Goal: Task Accomplishment & Management: Use online tool/utility

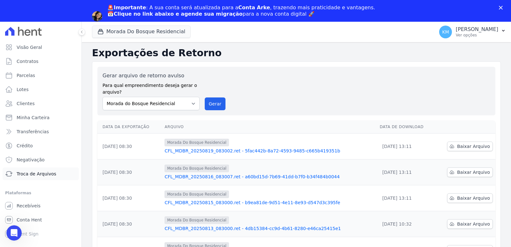
click at [29, 174] on span "Troca de Arquivos" at bounding box center [37, 174] width 40 height 6
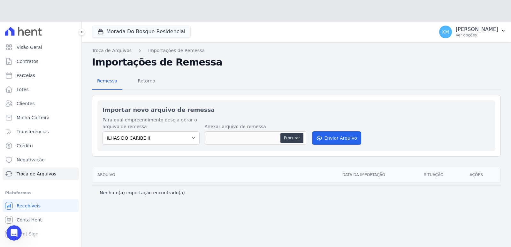
click at [146, 117] on label "Para qual empreendimento deseja gerar o arquivo de remessa" at bounding box center [151, 123] width 97 height 13
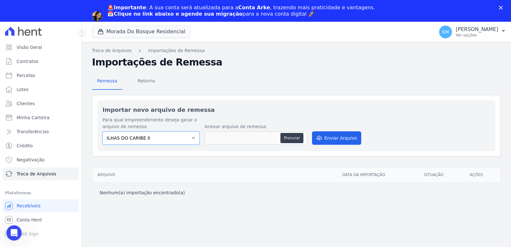
click at [140, 138] on select "ILHAS DO CARIBE II TAJAHY RESIDENCE" at bounding box center [151, 137] width 97 height 13
click at [96, 34] on button "Morada Do Bosque Residencial" at bounding box center [141, 32] width 99 height 12
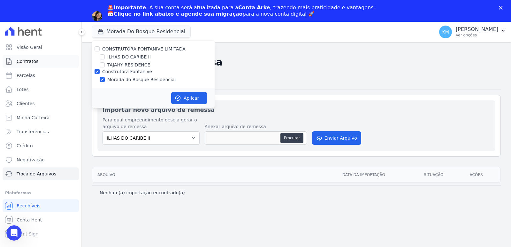
click at [20, 59] on span "Contratos" at bounding box center [28, 61] width 22 height 6
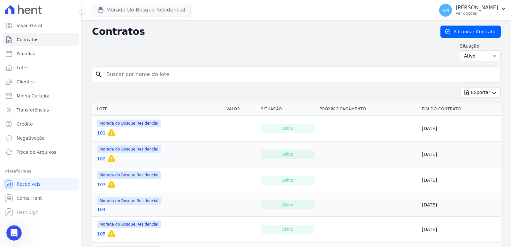
click at [102, 11] on div "Messenger da Intercom" at bounding box center [97, 16] width 10 height 10
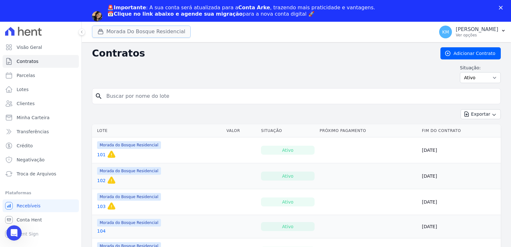
click at [96, 35] on button "Morada Do Bosque Residencial" at bounding box center [141, 32] width 99 height 12
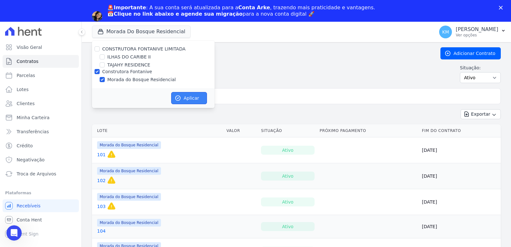
click at [195, 100] on button "Aplicar" at bounding box center [189, 98] width 36 height 12
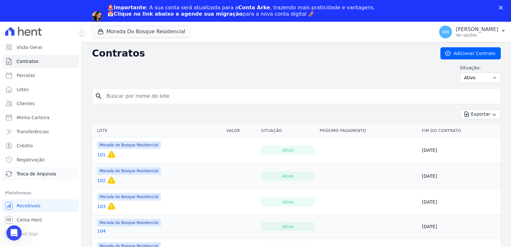
click at [46, 176] on span "Troca de Arquivos" at bounding box center [37, 174] width 40 height 6
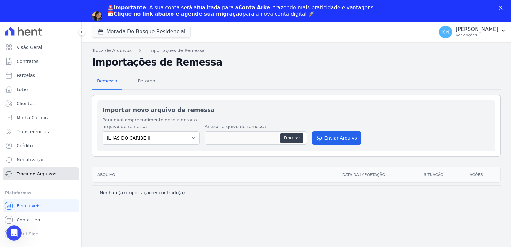
click at [44, 173] on span "Troca de Arquivos" at bounding box center [37, 174] width 40 height 6
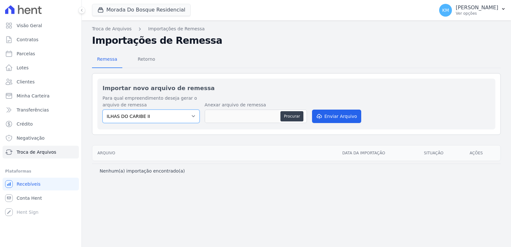
click at [140, 121] on select "ILHAS DO CARIBE II TAJAHY RESIDENCE" at bounding box center [151, 116] width 97 height 13
click at [139, 119] on select "ILHAS DO CARIBE II TAJAHY RESIDENCE" at bounding box center [151, 116] width 97 height 13
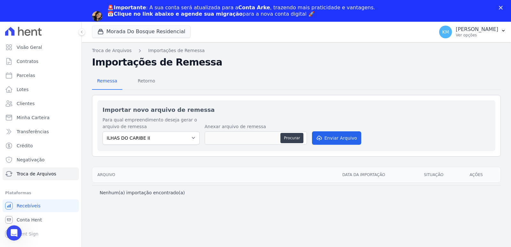
click at [139, 119] on label "Para qual empreendimento deseja gerar o arquivo de remessa" at bounding box center [151, 123] width 97 height 13
drag, startPoint x: 481, startPoint y: 26, endPoint x: 475, endPoint y: 29, distance: 6.4
click at [478, 27] on div "KM Kerolayne Maria Emiliano de Souza Ver opções" at bounding box center [468, 32] width 59 height 13
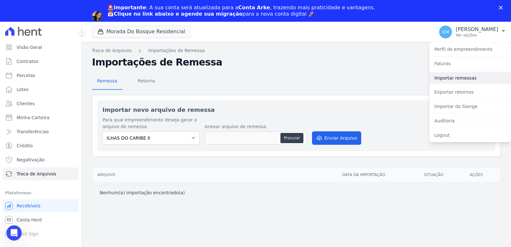
click at [455, 77] on link "Importar remessas" at bounding box center [470, 77] width 82 height 11
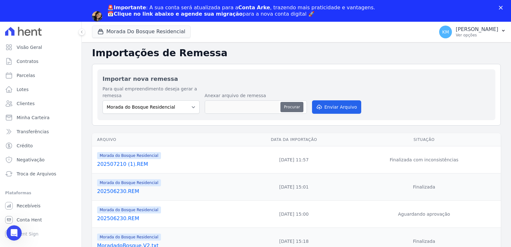
click at [292, 108] on button "Procurar" at bounding box center [291, 107] width 23 height 10
type input "202508200 (1).REM"
click at [328, 108] on button "Enviar Arquivo" at bounding box center [336, 106] width 49 height 13
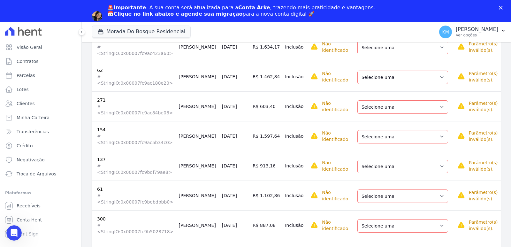
scroll to position [192, 0]
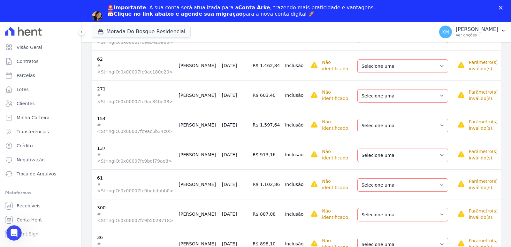
click at [8, 230] on div "Abertura do Messenger da Intercom" at bounding box center [13, 231] width 21 height 21
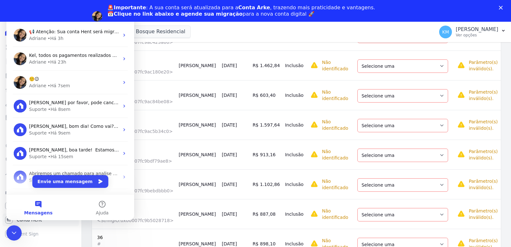
scroll to position [0, 0]
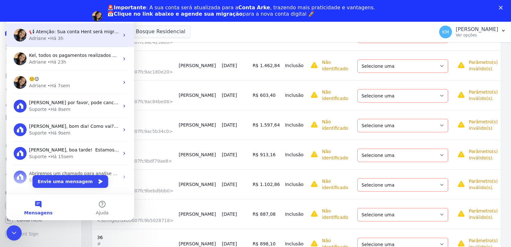
click at [48, 41] on div "• Há 3h" at bounding box center [56, 38] width 16 height 7
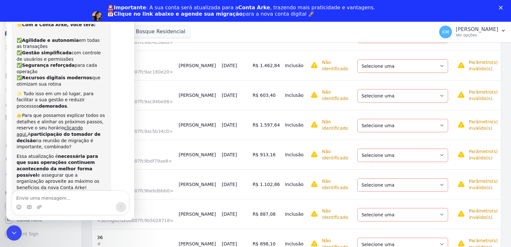
scroll to position [65, 0]
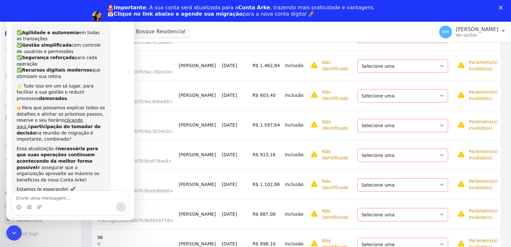
click at [71, 195] on textarea "Envie uma mensagem..." at bounding box center [70, 196] width 117 height 11
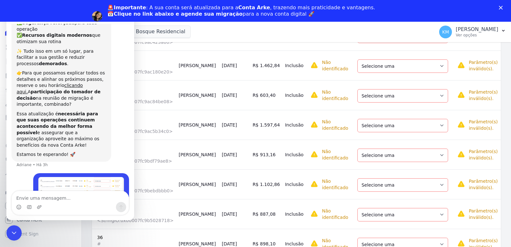
scroll to position [103, 0]
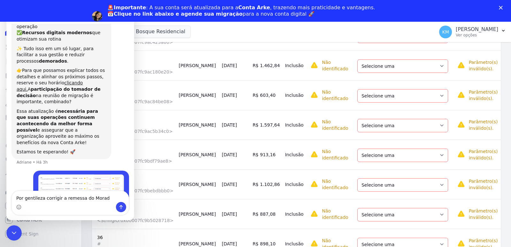
type textarea "Por gentileza corrigir a remessa do Morada"
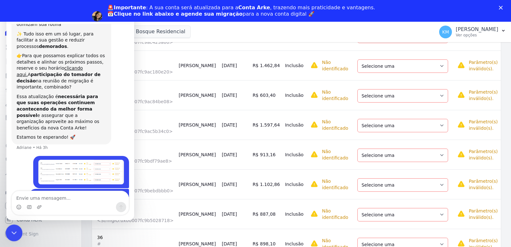
click at [14, 227] on div "Encerramento do Messenger da Intercom" at bounding box center [12, 231] width 15 height 15
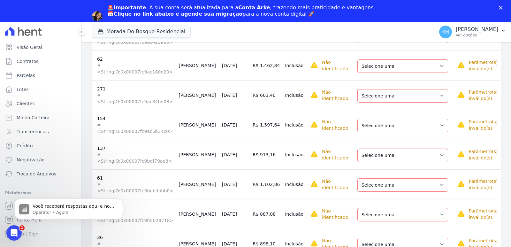
scroll to position [182, 0]
click at [115, 33] on button "Morada Do Bosque Residencial" at bounding box center [141, 32] width 99 height 12
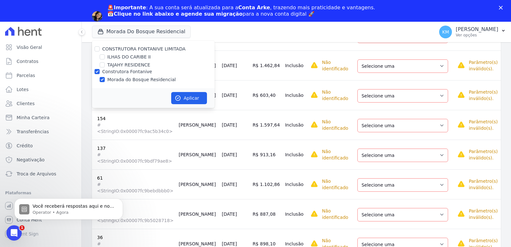
click at [107, 57] on label "ILHAS DO CARIBE II" at bounding box center [128, 57] width 43 height 7
click at [105, 57] on input "ILHAS DO CARIBE II" at bounding box center [102, 56] width 5 height 5
checkbox input "true"
click at [97, 70] on input "Construtora Fontanive" at bounding box center [97, 71] width 5 height 5
checkbox input "false"
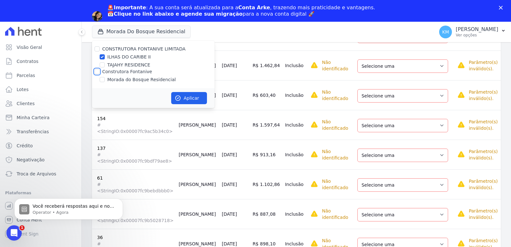
checkbox input "false"
click at [182, 101] on button "Aplicar" at bounding box center [189, 98] width 36 height 12
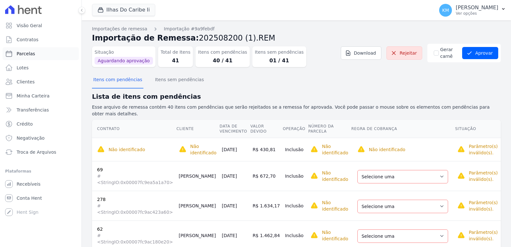
click at [28, 51] on ul "Visão Geral Contratos Parcelas Lotes Clientes Minha Carteira Transferências Cré…" at bounding box center [41, 88] width 76 height 139
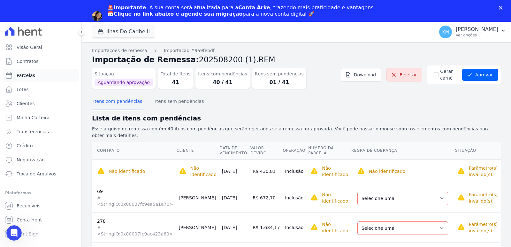
scroll to position [0, 0]
click at [30, 77] on span "Parcelas" at bounding box center [26, 75] width 19 height 6
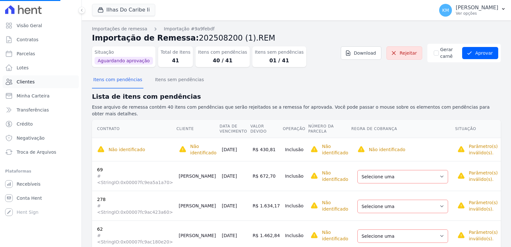
select select
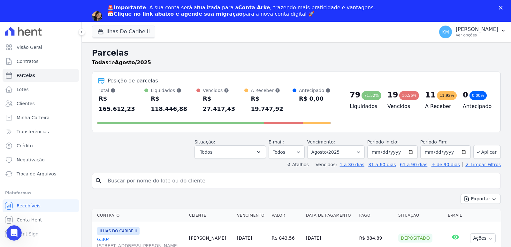
click at [434, 19] on div "🚨Importante : A sua conta será atualizada para a Conta Arke , trazendo mais pra…" at bounding box center [255, 11] width 511 height 22
click at [456, 27] on p "[PERSON_NAME]" at bounding box center [477, 29] width 42 height 6
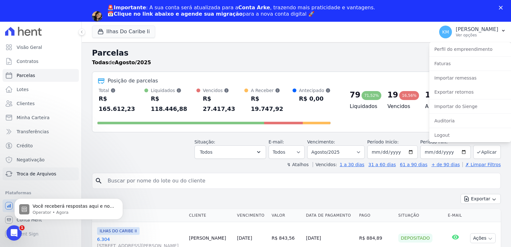
click at [32, 173] on span "Troca de Arquivos" at bounding box center [37, 174] width 40 height 6
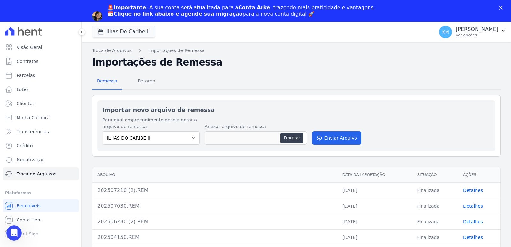
click at [241, 117] on div "Para qual empreendimento deseja gerar o arquivo de remessa ILHAS DO CARIBE II T…" at bounding box center [297, 131] width 388 height 29
click at [139, 135] on select "ILHAS DO CARIBE II TAJAHY RESIDENCE" at bounding box center [151, 137] width 97 height 13
drag, startPoint x: 139, startPoint y: 135, endPoint x: 166, endPoint y: 141, distance: 27.8
click at [141, 135] on select "ILHAS DO CARIBE II TAJAHY RESIDENCE" at bounding box center [151, 137] width 97 height 13
click at [232, 147] on div "Importar novo arquivo de remessa Para qual empreendimento deseja gerar o arquiv…" at bounding box center [296, 125] width 398 height 51
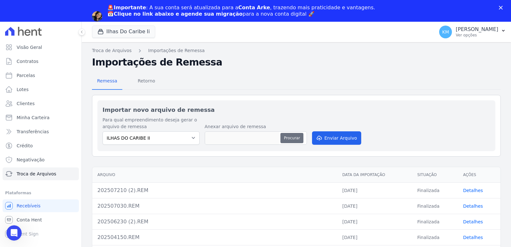
click at [302, 138] on button "Procurar" at bounding box center [291, 138] width 23 height 10
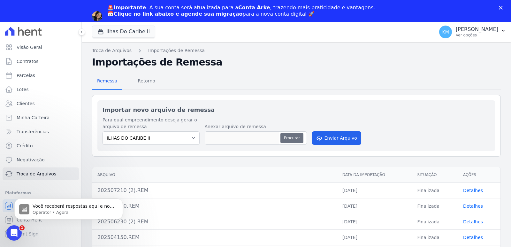
type input "202508200 (2).REM"
click at [336, 138] on button "Enviar Arquivo" at bounding box center [336, 137] width 49 height 13
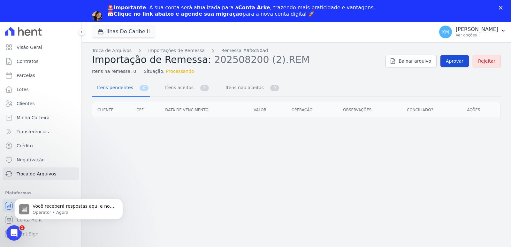
click at [454, 61] on span "Aprovar" at bounding box center [455, 61] width 18 height 6
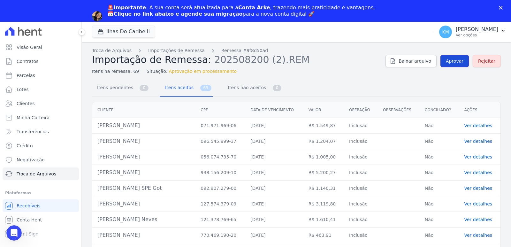
click at [449, 65] on link "Aprovar" at bounding box center [454, 61] width 28 height 12
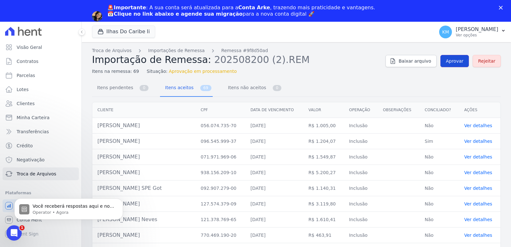
click at [447, 65] on link "Aprovar" at bounding box center [454, 61] width 28 height 12
click at [455, 59] on span "Aprovar" at bounding box center [455, 61] width 18 height 6
click at [12, 231] on icon "Abertura do Messenger da Intercom" at bounding box center [13, 232] width 11 height 11
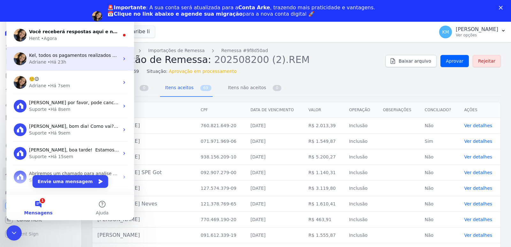
click at [51, 47] on div "Kel, todos os pagamentos realizados no periodo do ataque e que foi necessária a…" at bounding box center [70, 59] width 128 height 24
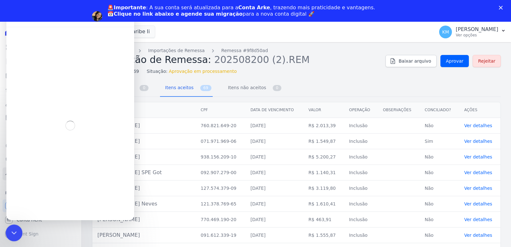
click at [10, 228] on div "Encerramento do Messenger da Intercom" at bounding box center [12, 231] width 15 height 15
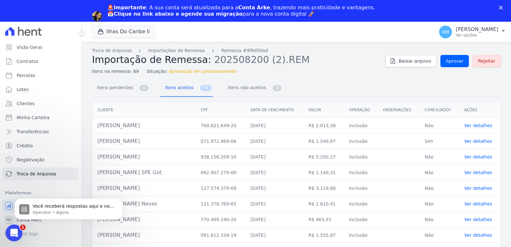
scroll to position [2447, 0]
click at [11, 230] on icon "Abertura do Messenger da Intercom" at bounding box center [13, 232] width 11 height 11
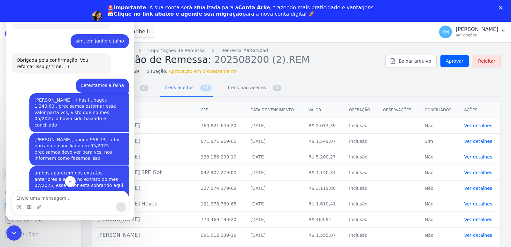
scroll to position [1457, 0]
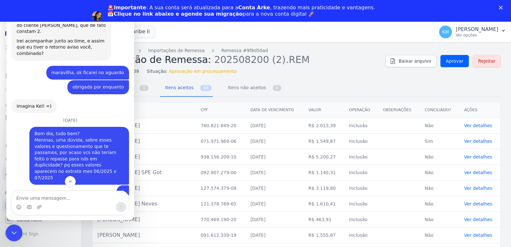
click at [8, 236] on div "Encerramento do Messenger da Intercom" at bounding box center [12, 231] width 15 height 15
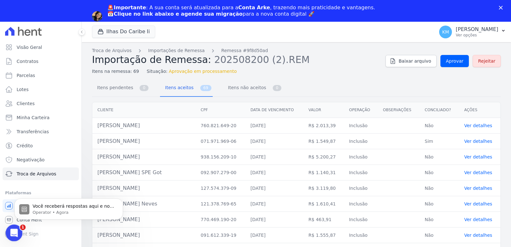
scroll to position [0, 0]
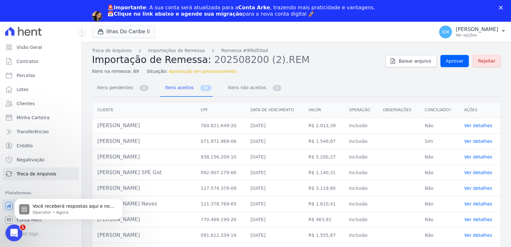
click at [15, 234] on icon "Abertura do Messenger da Intercom" at bounding box center [13, 232] width 11 height 11
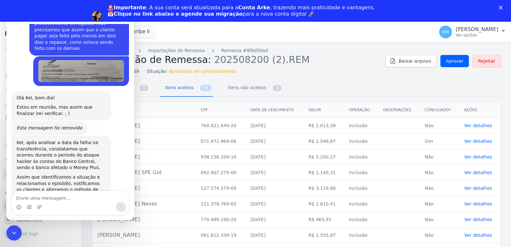
scroll to position [2447, 0]
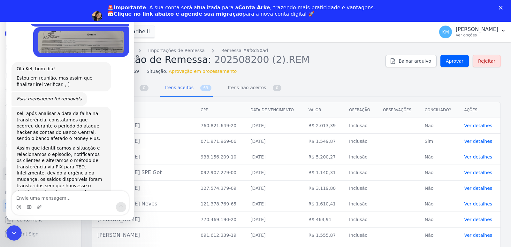
click at [504, 7] on div "Fechar" at bounding box center [502, 8] width 6 height 4
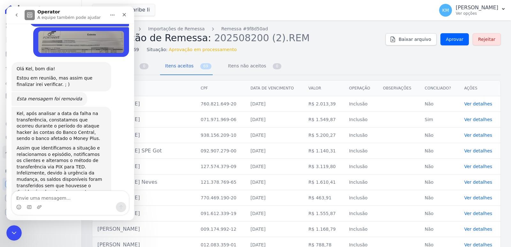
click at [14, 15] on button "go back" at bounding box center [17, 15] width 12 height 12
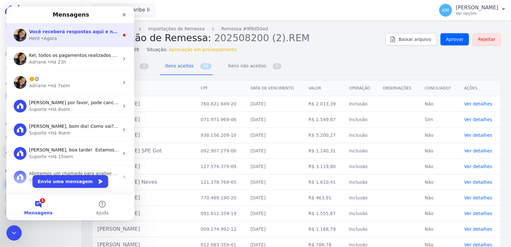
click at [54, 37] on div "• Agora" at bounding box center [49, 38] width 16 height 7
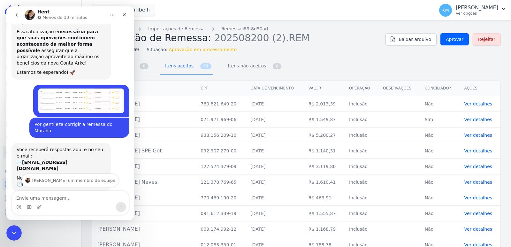
scroll to position [182, 0]
click at [56, 202] on div "Messenger da Intercom" at bounding box center [70, 207] width 117 height 10
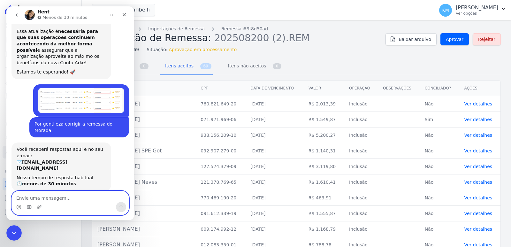
click at [41, 200] on textarea "Envie uma mensagem..." at bounding box center [70, 196] width 117 height 11
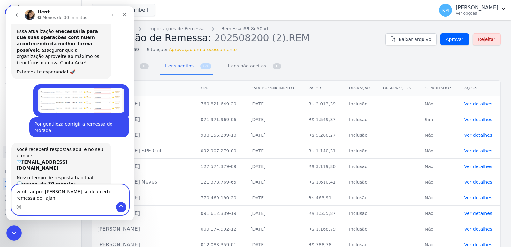
type textarea "verificar por gentileza se deu certo remessa do Tajahy"
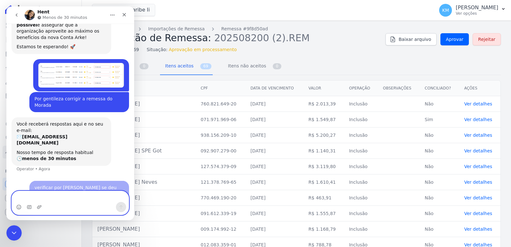
scroll to position [214, 0]
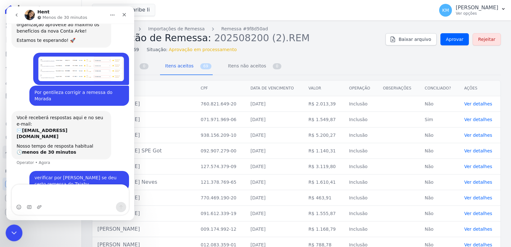
click at [14, 231] on icon "Encerramento do Messenger da Intercom" at bounding box center [13, 232] width 8 height 8
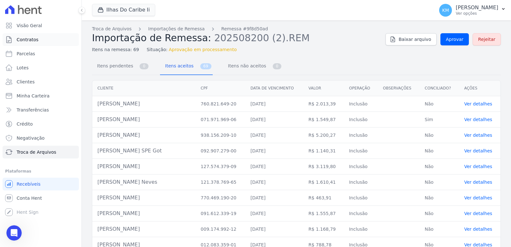
click at [32, 43] on link "Contratos" at bounding box center [41, 39] width 76 height 13
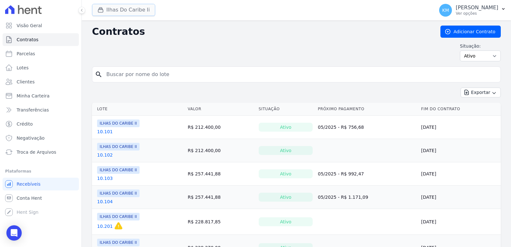
click at [126, 11] on button "Ilhas Do Caribe Ii" at bounding box center [123, 10] width 63 height 12
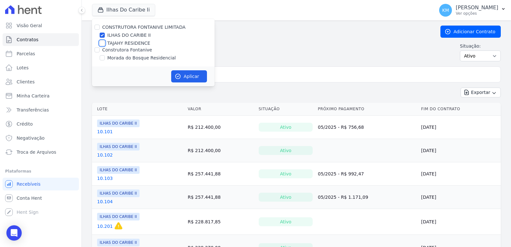
click at [104, 44] on input "TAJAHY RESIDENCE" at bounding box center [102, 43] width 5 height 5
checkbox input "true"
click at [105, 31] on div "CONSTRUTORA FONTANIVE LIMITADA ILHAS DO CARIBE II TAJAHY RESIDENCE Construtora …" at bounding box center [153, 43] width 123 height 48
click at [103, 33] on input "ILHAS DO CARIBE II" at bounding box center [102, 35] width 5 height 5
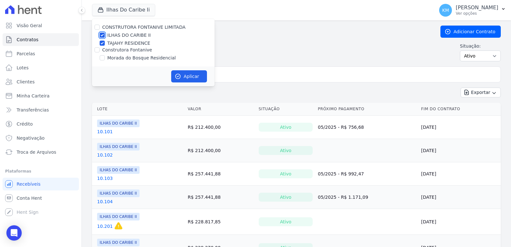
checkbox input "false"
click at [192, 72] on div "Aplicar" at bounding box center [153, 76] width 123 height 20
click at [193, 75] on button "Aplicar" at bounding box center [189, 76] width 36 height 12
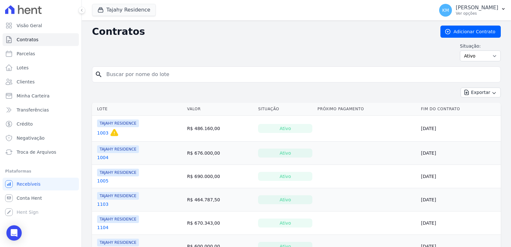
click at [315, 37] on h2 "Contratos" at bounding box center [261, 31] width 338 height 11
click at [38, 154] on span "Troca de Arquivos" at bounding box center [37, 152] width 40 height 6
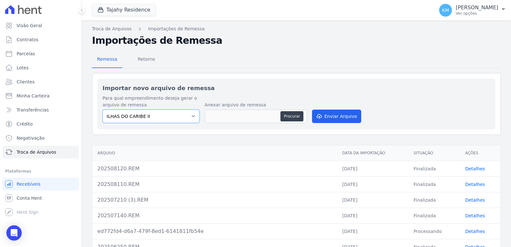
click at [153, 112] on select "ILHAS DO CARIBE II TAJAHY RESIDENCE" at bounding box center [151, 116] width 97 height 13
select select "ca1d0aa7-1a5b-4145-9225-996b9b7d37b9"
click at [103, 110] on select "ILHAS DO CARIBE II TAJAHY RESIDENCE" at bounding box center [151, 116] width 97 height 13
click at [286, 56] on div "Remessa Retorno" at bounding box center [296, 59] width 409 height 17
click at [288, 111] on div "Procurar" at bounding box center [256, 116] width 102 height 13
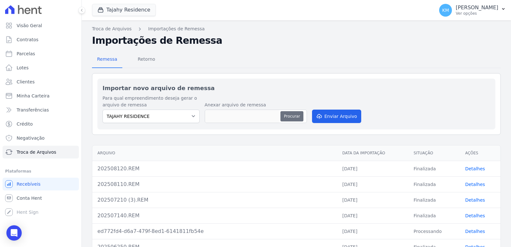
click at [299, 114] on button "Procurar" at bounding box center [291, 116] width 23 height 10
type input "202508200 (3).REM"
click at [334, 121] on button "Enviar Arquivo" at bounding box center [336, 116] width 49 height 13
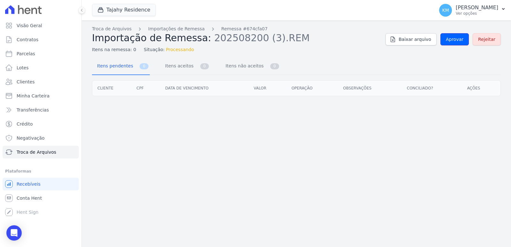
drag, startPoint x: 458, startPoint y: 40, endPoint x: 438, endPoint y: 53, distance: 23.9
click at [458, 39] on span "Aprovar" at bounding box center [455, 39] width 18 height 6
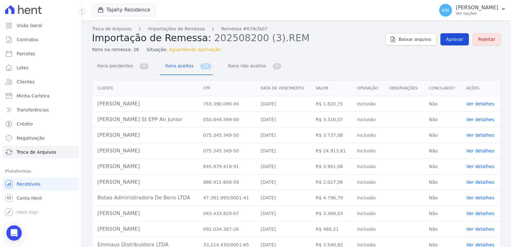
drag, startPoint x: 454, startPoint y: 45, endPoint x: 419, endPoint y: 63, distance: 39.2
click at [454, 44] on link "Aprovar" at bounding box center [454, 39] width 28 height 12
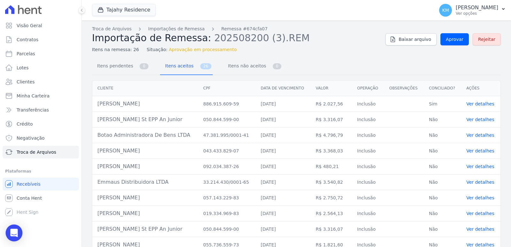
click at [8, 238] on div "Open Intercom Messenger" at bounding box center [14, 233] width 17 height 17
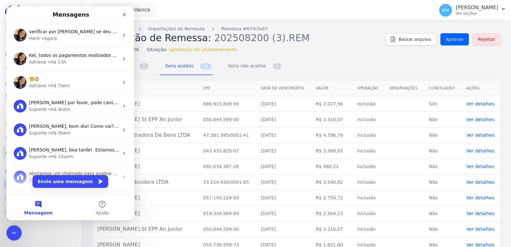
click at [72, 44] on div "verificar por gentileza se deu certo remessa do Tajahy Hent • Agora" at bounding box center [70, 35] width 128 height 24
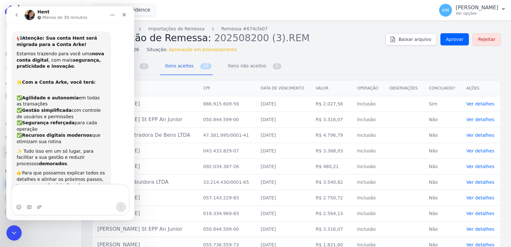
scroll to position [239, 0]
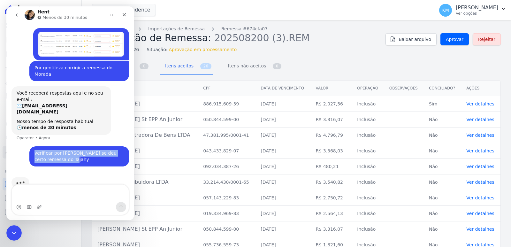
drag, startPoint x: 48, startPoint y: 128, endPoint x: 29, endPoint y: 123, distance: 19.6
click at [29, 146] on div "verificar por gentileza se deu certo remessa do Tajahy Kerolayne • Agora" at bounding box center [79, 156] width 100 height 20
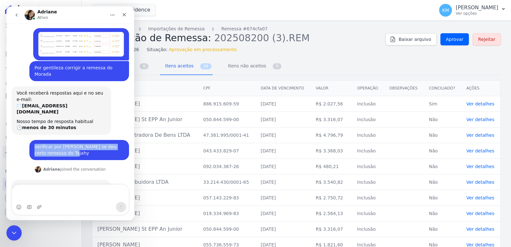
copy div "verificar por gentileza se deu certo remessa do Tajahy"
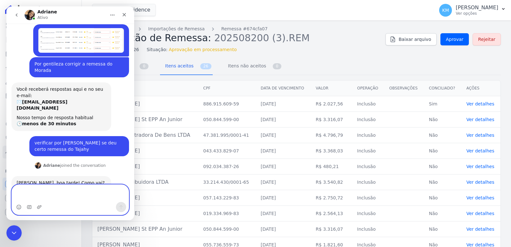
click at [62, 194] on textarea "Envie uma mensagem..." at bounding box center [70, 193] width 117 height 17
paste textarea "verificar por gentileza se deu certo remessa do Tajahy"
drag, startPoint x: 108, startPoint y: 192, endPoint x: 123, endPoint y: 191, distance: 15.7
click at [123, 191] on textarea "verificar por gentileza se deu certo remessa do Tajahy" at bounding box center [70, 193] width 117 height 17
click at [107, 191] on textarea "verificar por gentileza se deu certo remessa doIlhas" at bounding box center [70, 193] width 117 height 17
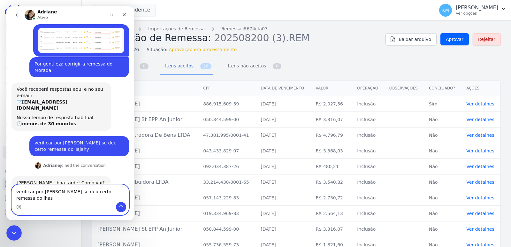
click at [109, 193] on textarea "verificar por gentileza se deu certo remessa doIlhas" at bounding box center [70, 193] width 117 height 17
click at [119, 190] on textarea "verificar por gentileza se deu certo remessa do Ilhas" at bounding box center [70, 193] width 117 height 17
type textarea "verificar por gentileza se deu certo remessa do Ilhas II"
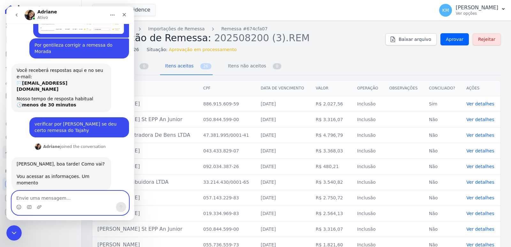
scroll to position [268, 0]
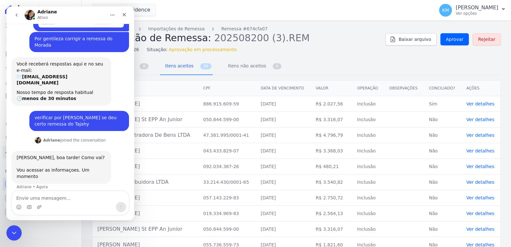
click at [7, 224] on div "Visão Geral Contratos Parcelas Lotes Clientes Minha Carteira Transferências Cré…" at bounding box center [40, 123] width 81 height 247
click at [16, 230] on icon "Encerramento do Messenger da Intercom" at bounding box center [13, 232] width 8 height 8
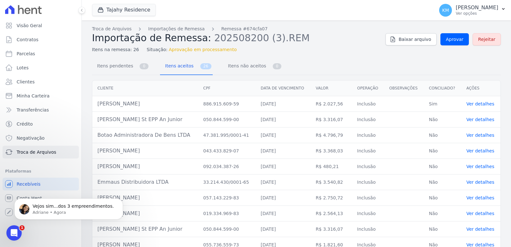
scroll to position [286, 0]
click at [8, 230] on div "Abertura do Messenger da Intercom" at bounding box center [13, 231] width 21 height 21
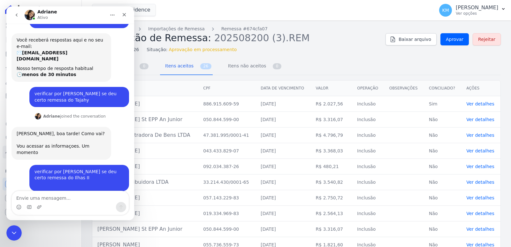
scroll to position [297, 0]
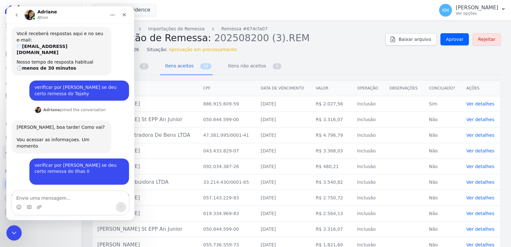
click at [43, 199] on textarea "Envie uma mensagem..." at bounding box center [70, 196] width 117 height 11
type textarea "obrigada"
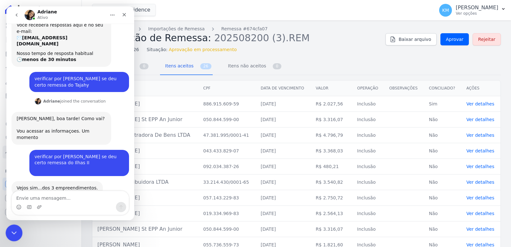
drag, startPoint x: 7, startPoint y: 236, endPoint x: 9, endPoint y: 232, distance: 5.3
click at [6, 235] on div "Encerramento do Messenger da Intercom" at bounding box center [12, 231] width 15 height 15
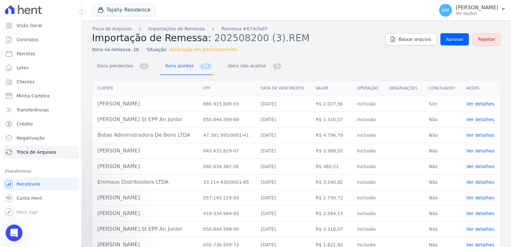
click at [9, 233] on icon "Abertura do Messenger da Intercom" at bounding box center [13, 232] width 11 height 11
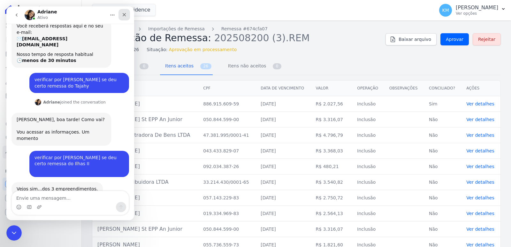
click at [124, 15] on icon "Fechar" at bounding box center [125, 15] width 4 height 4
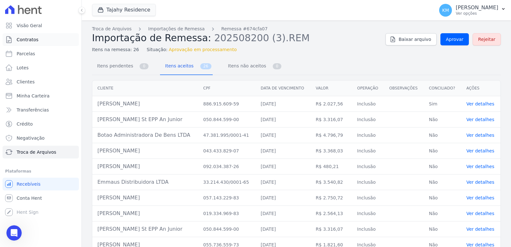
click at [36, 44] on link "Contratos" at bounding box center [41, 39] width 76 height 13
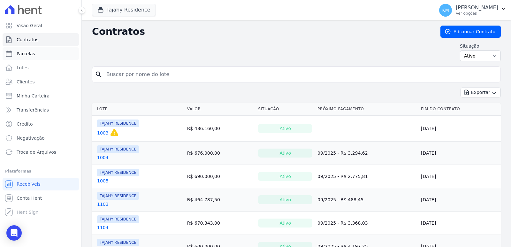
click at [25, 57] on link "Parcelas" at bounding box center [41, 53] width 76 height 13
select select
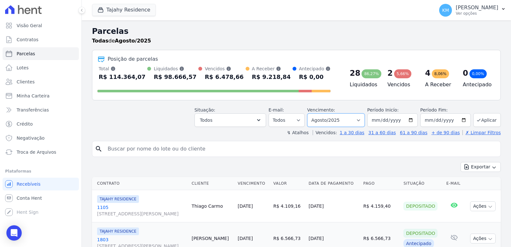
click at [340, 119] on select "Filtrar por período ──────── Todos os meses Março/2024 Abril/2024 Maio/2024 Jun…" at bounding box center [335, 119] width 57 height 13
select select "09/2025"
click at [311, 113] on select "Filtrar por período ──────── Todos os meses Março/2024 Abril/2024 Maio/2024 Jun…" at bounding box center [335, 119] width 57 height 13
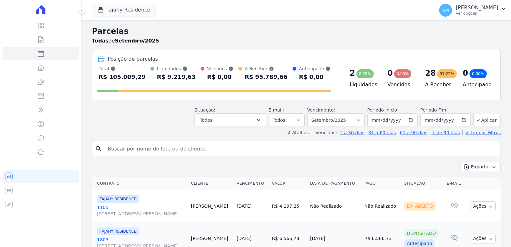
select select
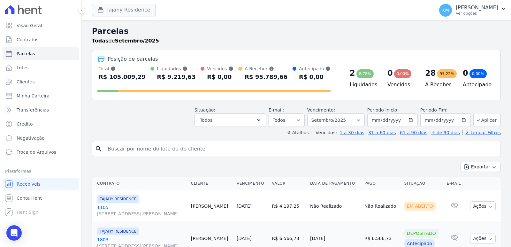
click at [112, 11] on button "Tajahy Residence" at bounding box center [124, 10] width 64 height 12
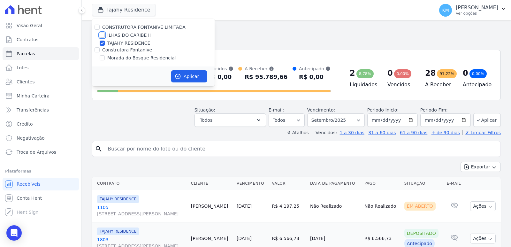
click at [101, 35] on input "ILHAS DO CARIBE II" at bounding box center [102, 35] width 5 height 5
checkbox input "true"
click at [102, 42] on input "TAJAHY RESIDENCE" at bounding box center [102, 43] width 5 height 5
checkbox input "false"
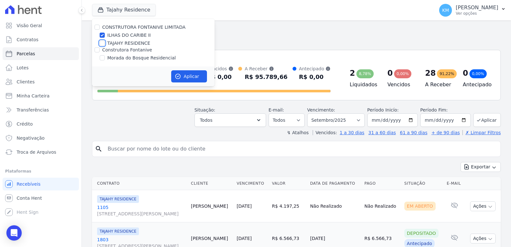
checkbox input "false"
click at [189, 78] on button "Aplicar" at bounding box center [189, 76] width 36 height 12
select select
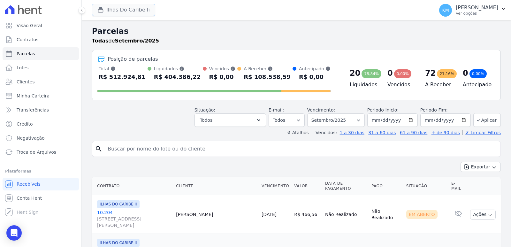
click at [114, 15] on button "Ilhas Do Caribe Ii" at bounding box center [123, 10] width 63 height 12
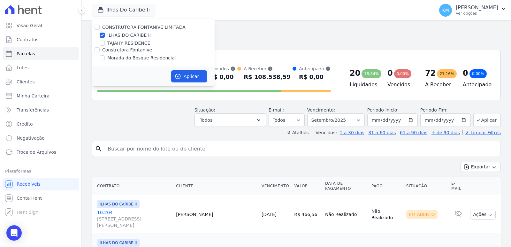
click at [105, 33] on div "ILHAS DO CARIBE II" at bounding box center [153, 35] width 123 height 7
click at [103, 35] on input "ILHAS DO CARIBE II" at bounding box center [102, 35] width 5 height 5
checkbox input "false"
click at [103, 59] on input "Morada do Bosque Residencial" at bounding box center [102, 57] width 5 height 5
checkbox input "true"
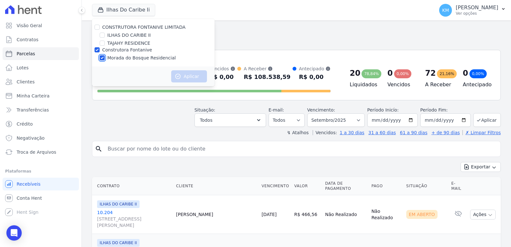
checkbox input "true"
click at [194, 80] on button "Aplicar" at bounding box center [189, 76] width 36 height 12
select select
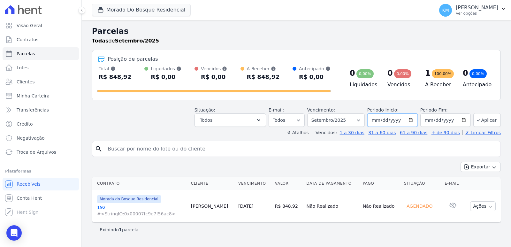
click at [388, 118] on input "[DATE]" at bounding box center [392, 119] width 50 height 13
click at [343, 119] on select "Filtrar por período ──────── Todos os meses Janeiro/2024 Fevereiro/2024 Março/2…" at bounding box center [335, 119] width 57 height 13
click at [485, 121] on button "Aplicar" at bounding box center [486, 120] width 27 height 14
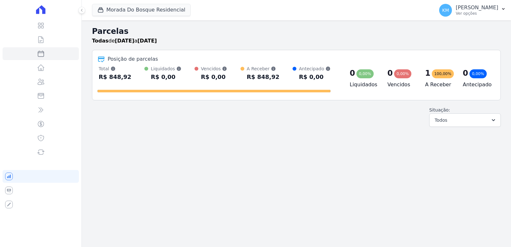
select select
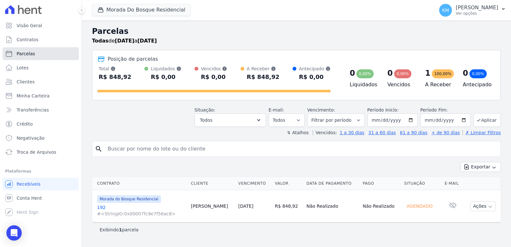
click at [26, 57] on span "Parcelas" at bounding box center [26, 53] width 19 height 6
select select
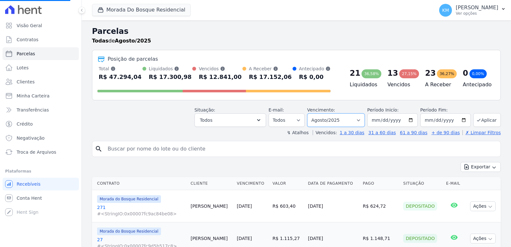
click at [346, 123] on select "Filtrar por período ──────── Todos os meses Janeiro/2024 Fevereiro/2024 Março/2…" at bounding box center [335, 119] width 57 height 13
select select
click at [336, 123] on select "Filtrar por período ──────── Todos os meses Janeiro/2024 Fevereiro/2024 Março/2…" at bounding box center [335, 119] width 57 height 13
select select "09/2025"
click at [311, 113] on select "Filtrar por período ──────── Todos os meses Janeiro/2024 Fevereiro/2024 Março/2…" at bounding box center [335, 119] width 57 height 13
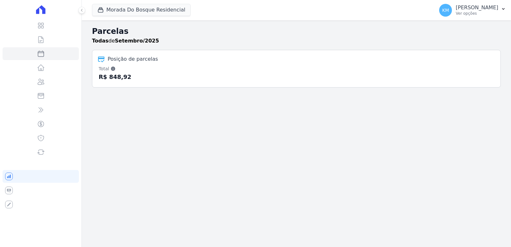
select select
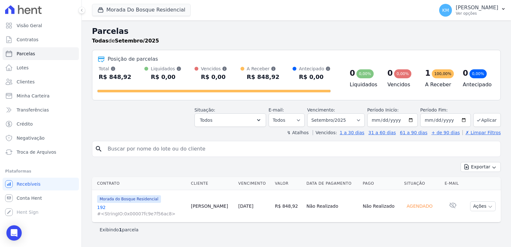
click at [380, 234] on div "Exibindo 1 parcela" at bounding box center [296, 229] width 409 height 14
click at [20, 51] on span "Parcelas" at bounding box center [26, 53] width 19 height 6
select select
